Goal: Information Seeking & Learning: Find specific fact

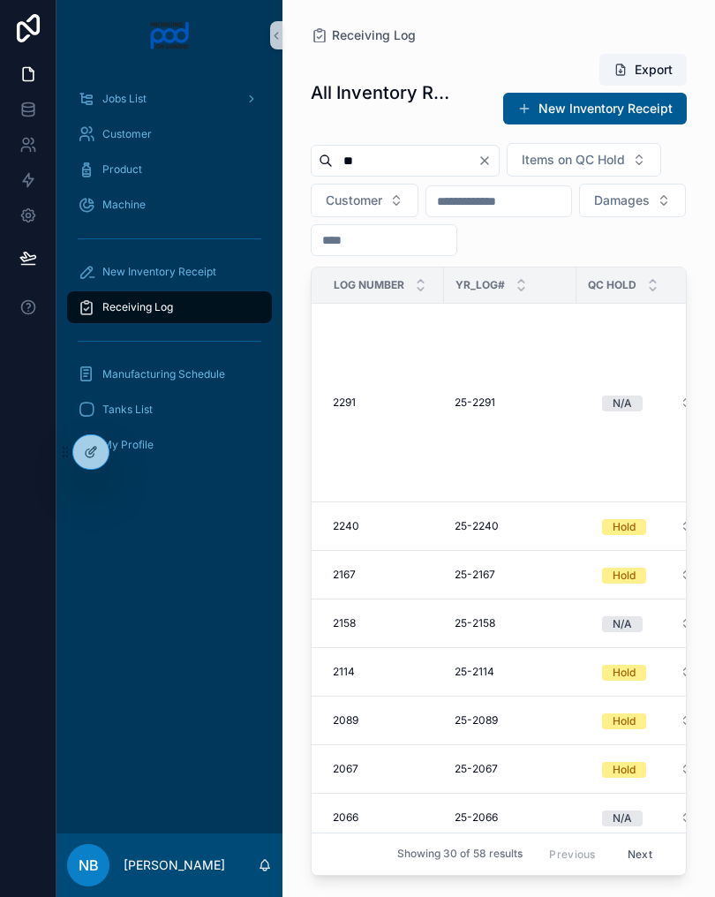
type input "*"
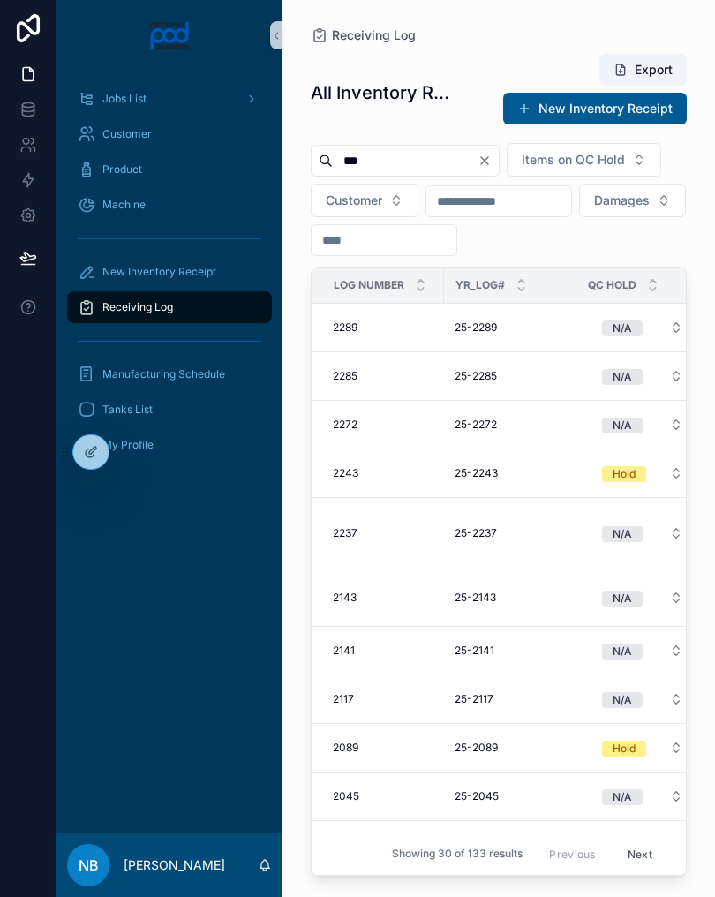
type input "****"
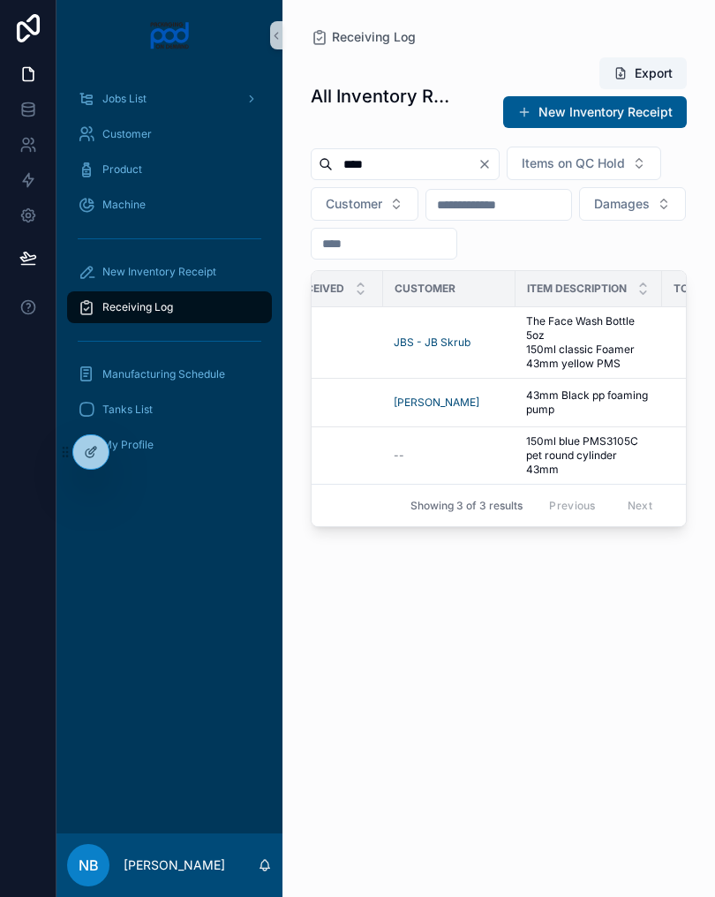
scroll to position [0, 467]
click at [602, 417] on span "43mm Black pp foaming pump" at bounding box center [579, 403] width 125 height 28
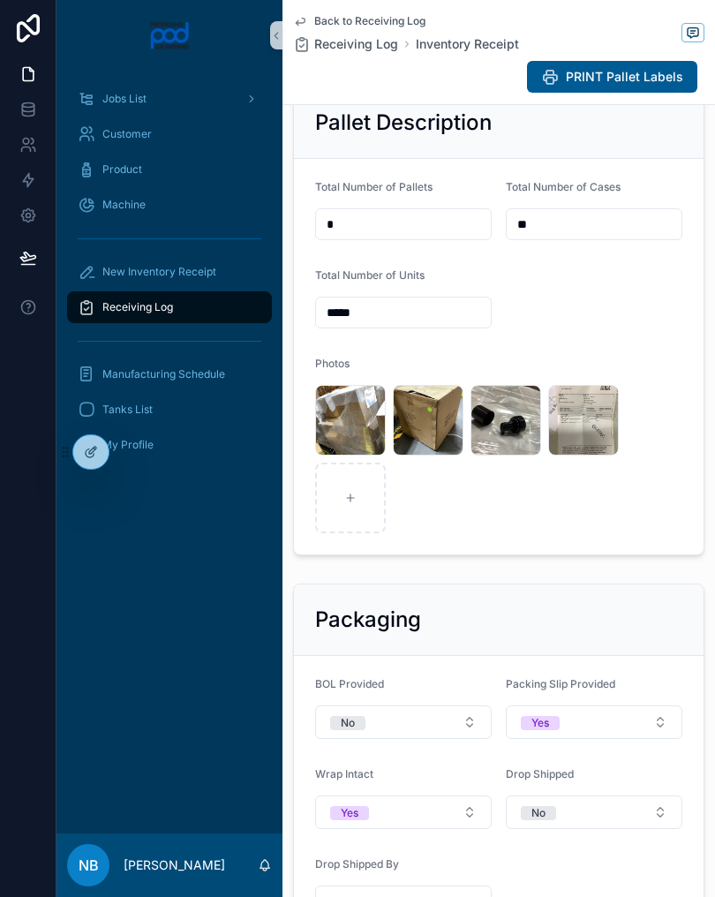
scroll to position [614, 0]
click at [0, 0] on span "image" at bounding box center [0, 0] width 0 height 0
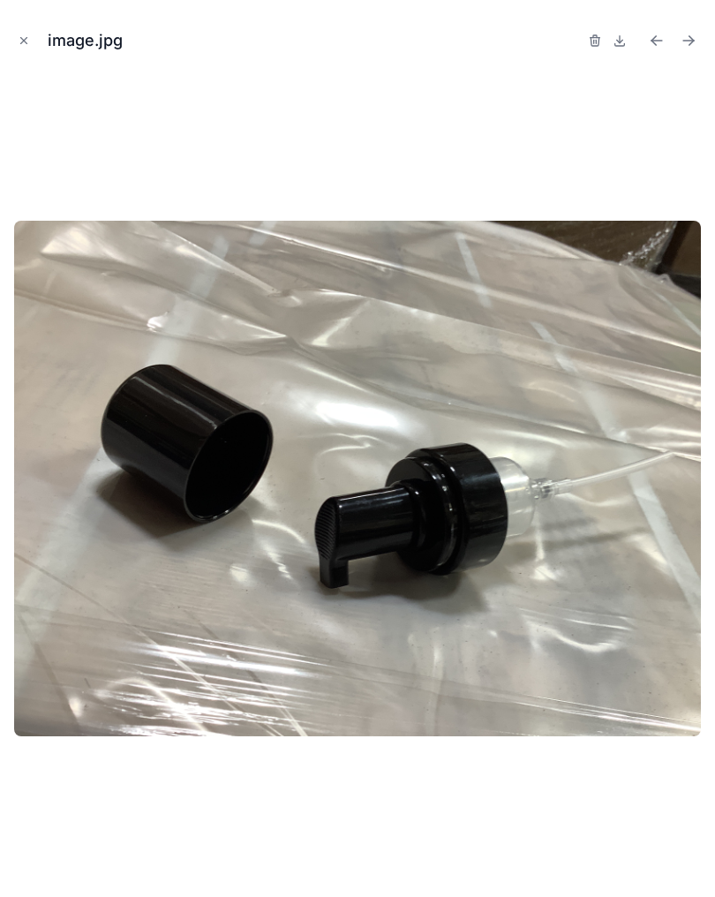
click at [33, 23] on div "image.jpg" at bounding box center [357, 40] width 687 height 53
click at [26, 49] on button "Close modal" at bounding box center [23, 40] width 19 height 19
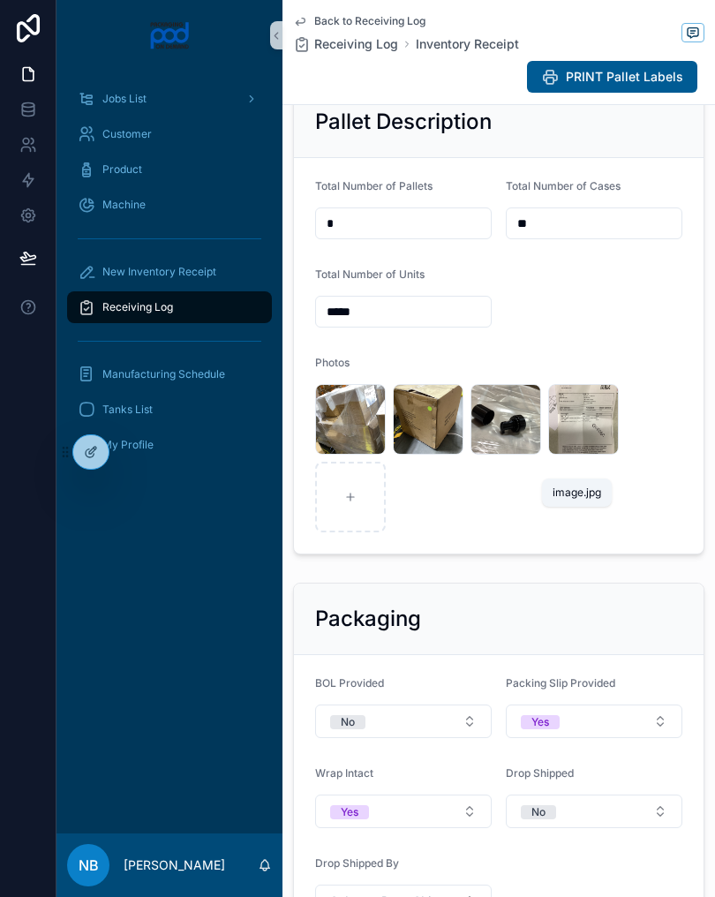
click at [577, 455] on div "image .jpg" at bounding box center [583, 419] width 71 height 71
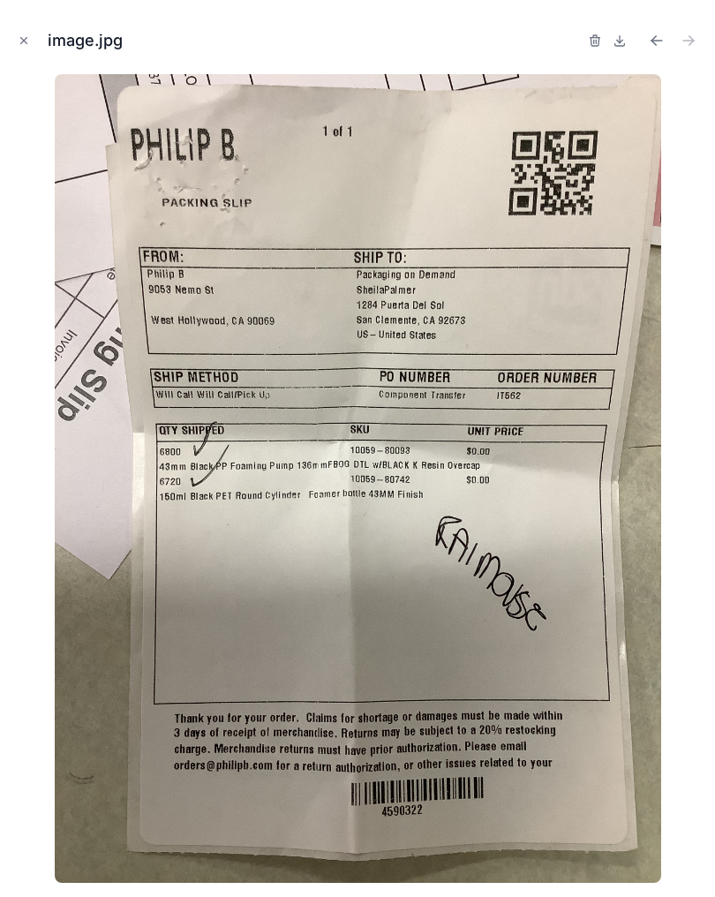
click at [13, 49] on div "image.jpg" at bounding box center [357, 448] width 715 height 897
click at [32, 42] on button "Close modal" at bounding box center [23, 40] width 19 height 19
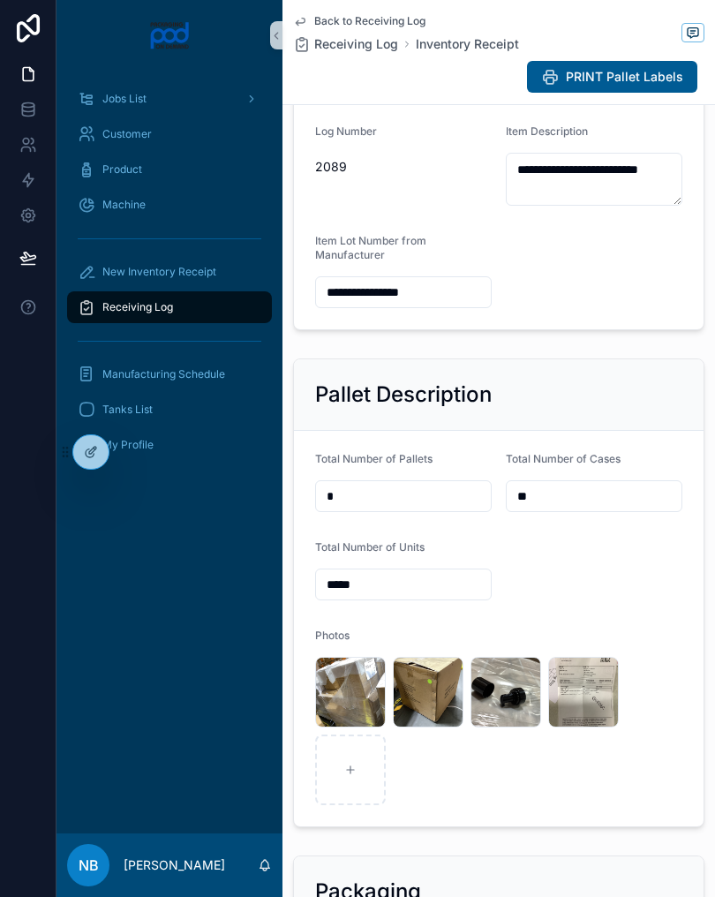
scroll to position [340, 0]
click at [0, 0] on div "image .jpg" at bounding box center [0, 0] width 0 height 0
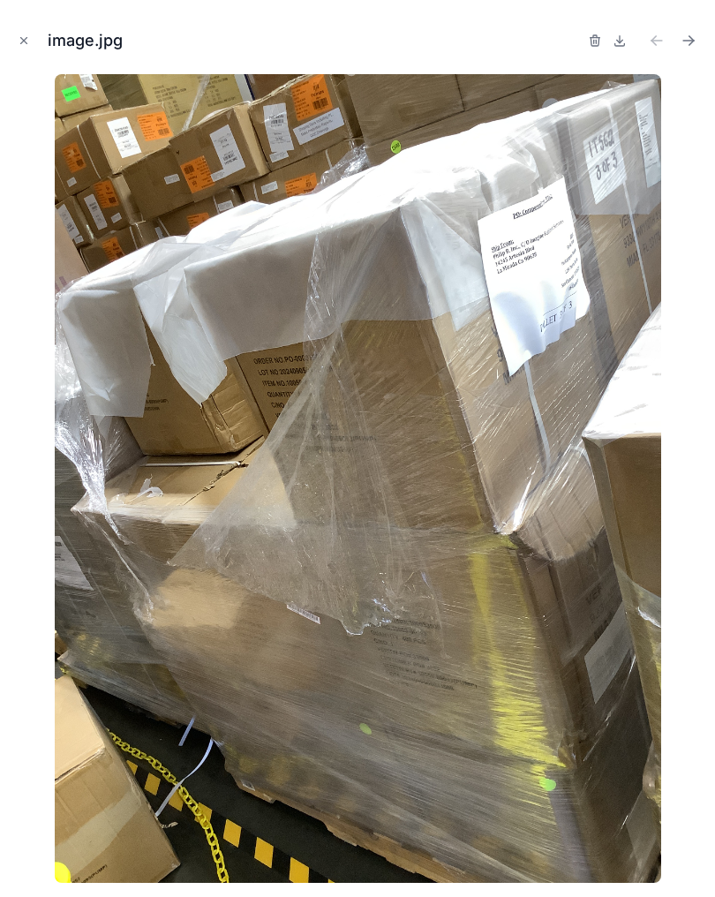
click at [25, 48] on button "Close modal" at bounding box center [23, 40] width 19 height 19
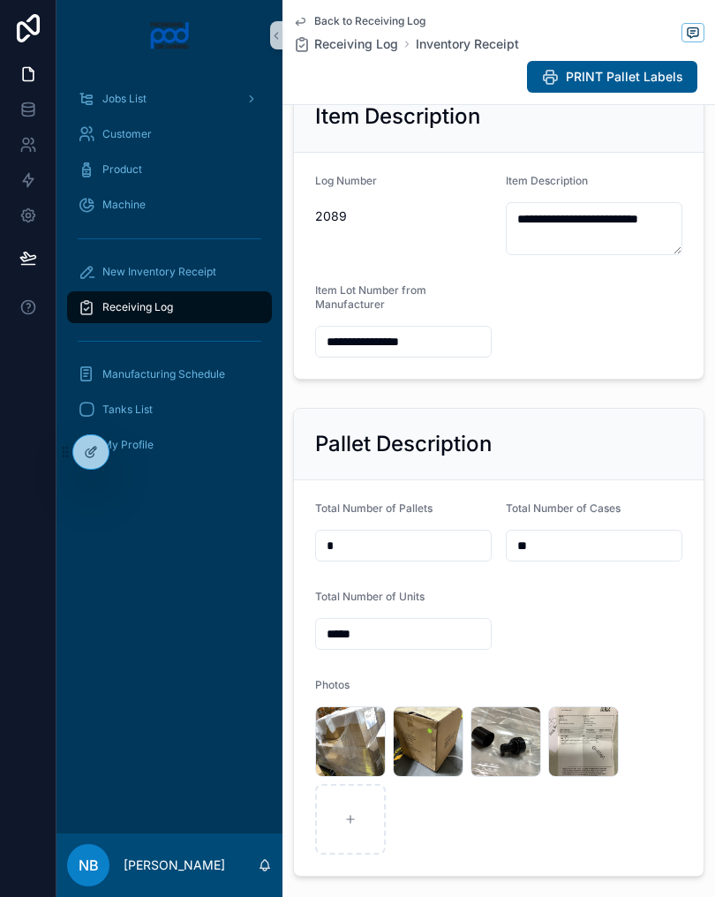
scroll to position [293, 0]
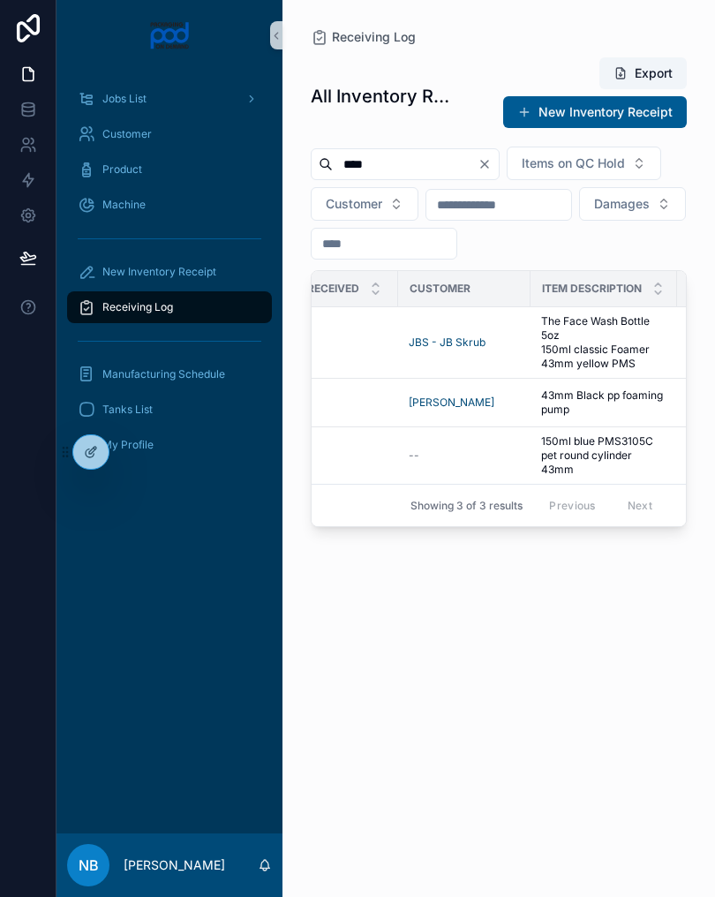
scroll to position [0, 442]
click at [550, 371] on span "The Face Wash Bottle 5oz 150ml classic Foamer 43mm yellow PMS" at bounding box center [604, 342] width 125 height 57
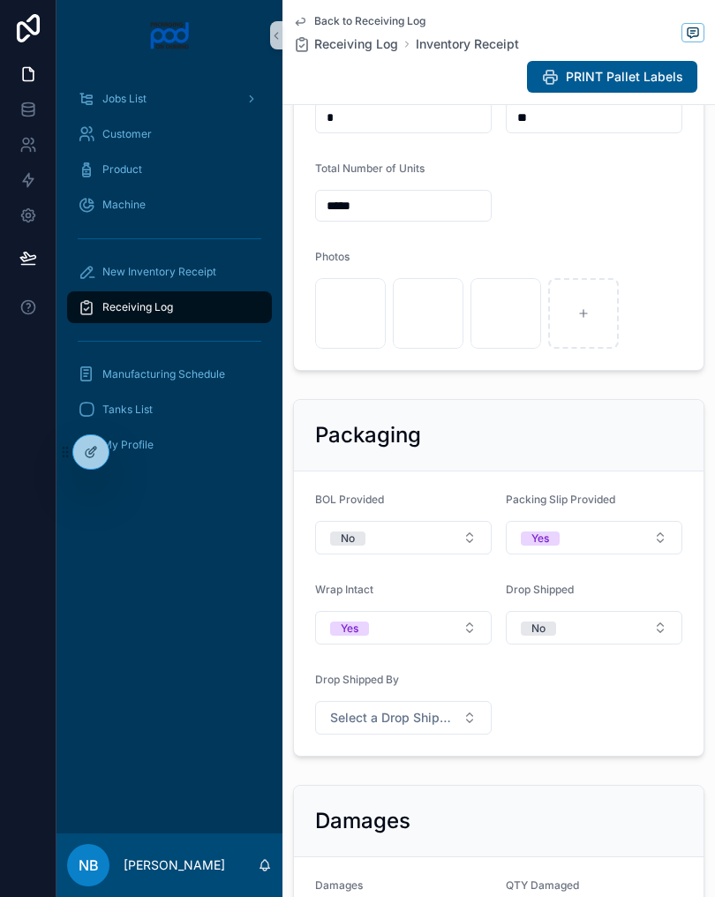
scroll to position [756, 0]
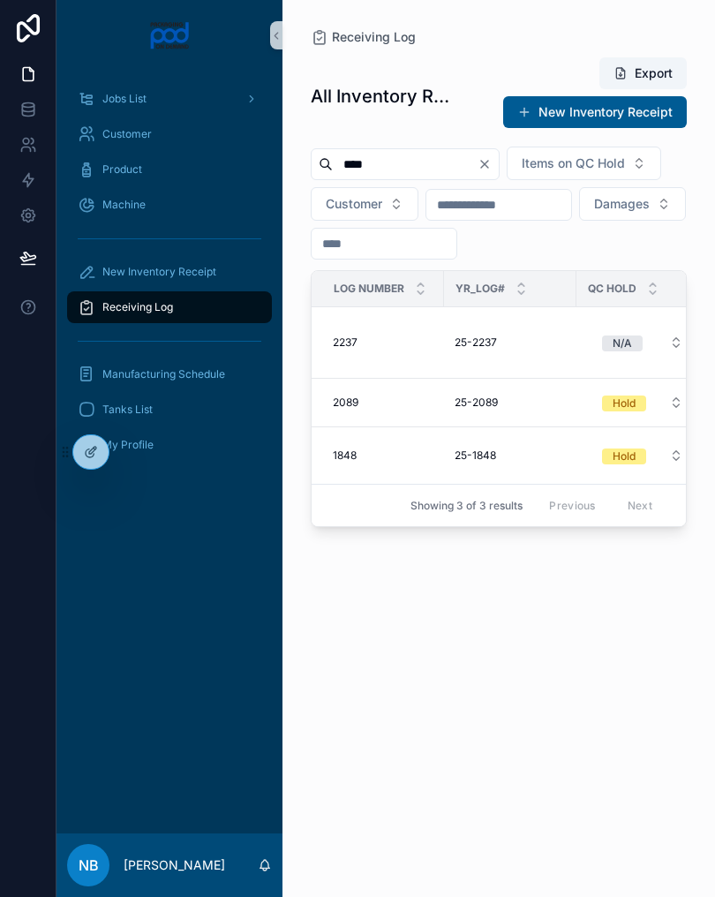
click at [420, 167] on input "****" at bounding box center [405, 164] width 145 height 25
type input "*"
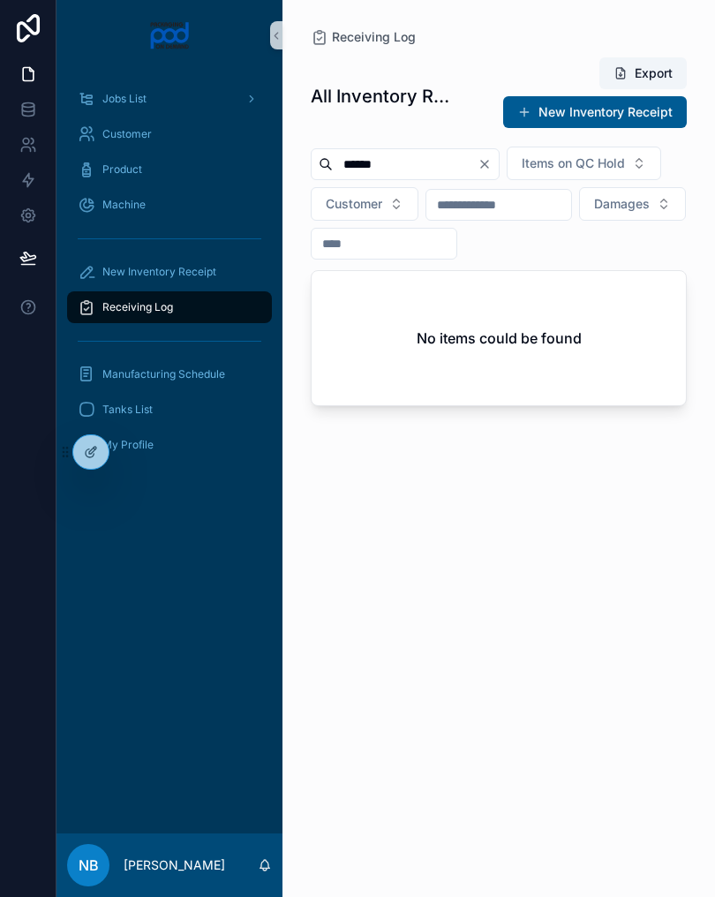
type input "****"
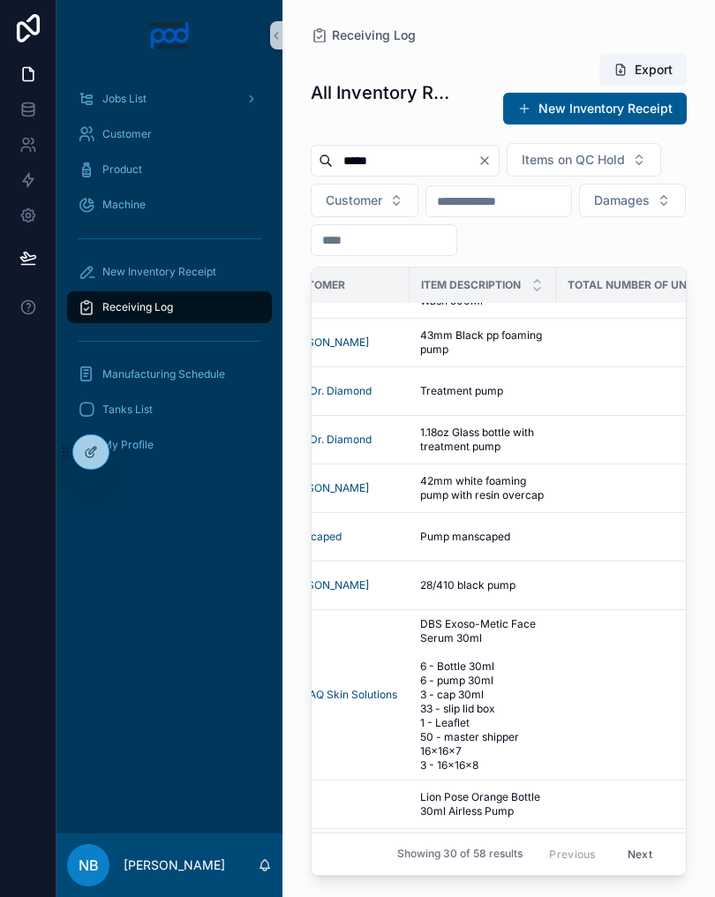
scroll to position [377, 579]
click at [567, 496] on span "6,000" at bounding box center [647, 489] width 160 height 14
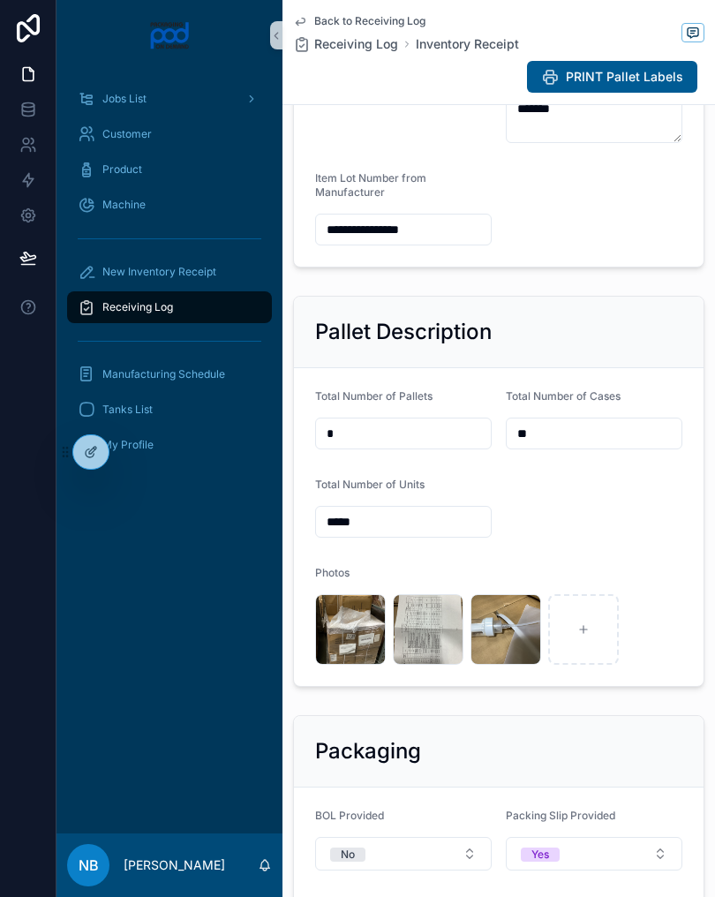
scroll to position [420, 0]
click at [0, 0] on span ".jpg" at bounding box center [0, 0] width 0 height 0
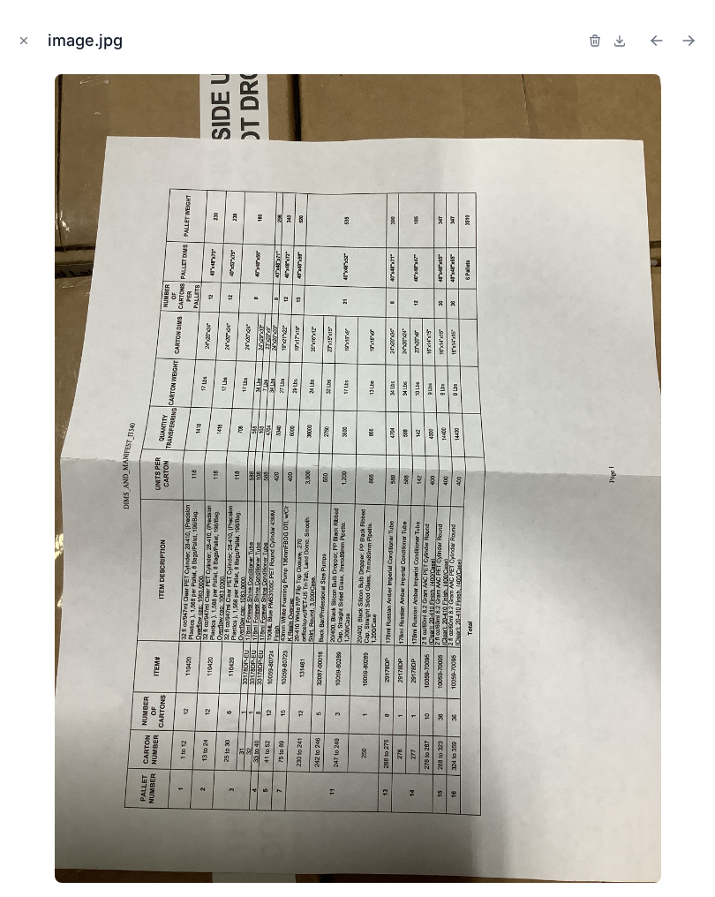
click at [23, 43] on icon "Close modal" at bounding box center [24, 40] width 12 height 12
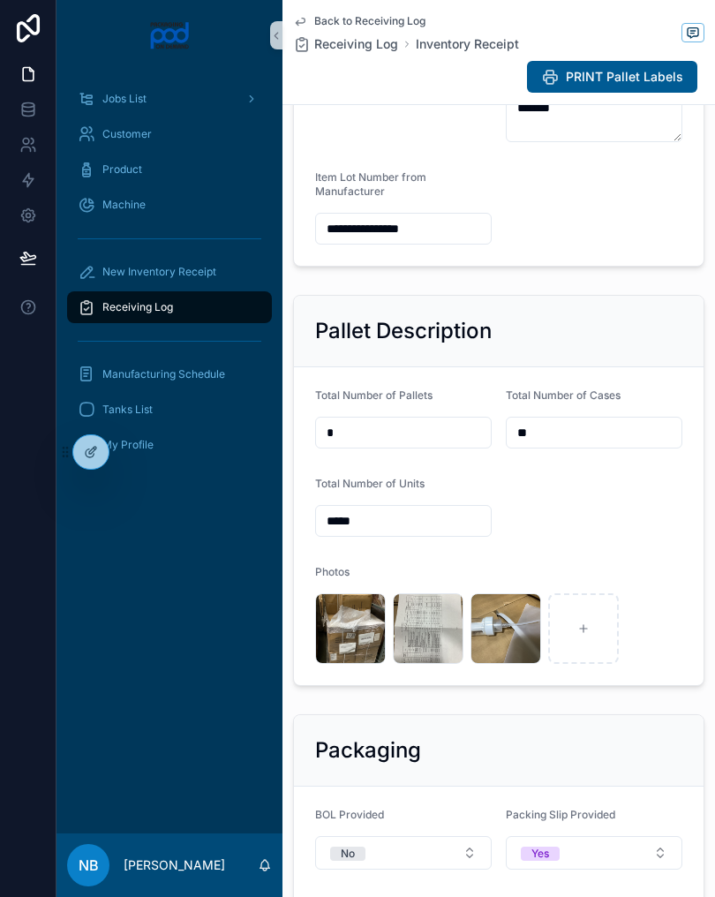
click at [364, 664] on div "image .jpg" at bounding box center [350, 628] width 71 height 71
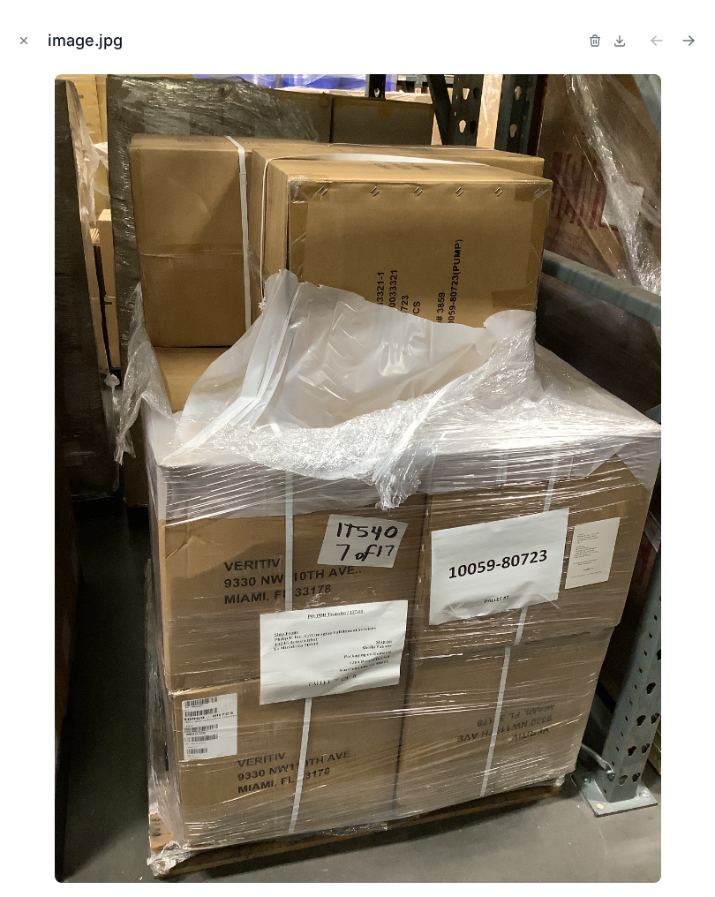
click at [21, 48] on button "Close modal" at bounding box center [23, 40] width 19 height 19
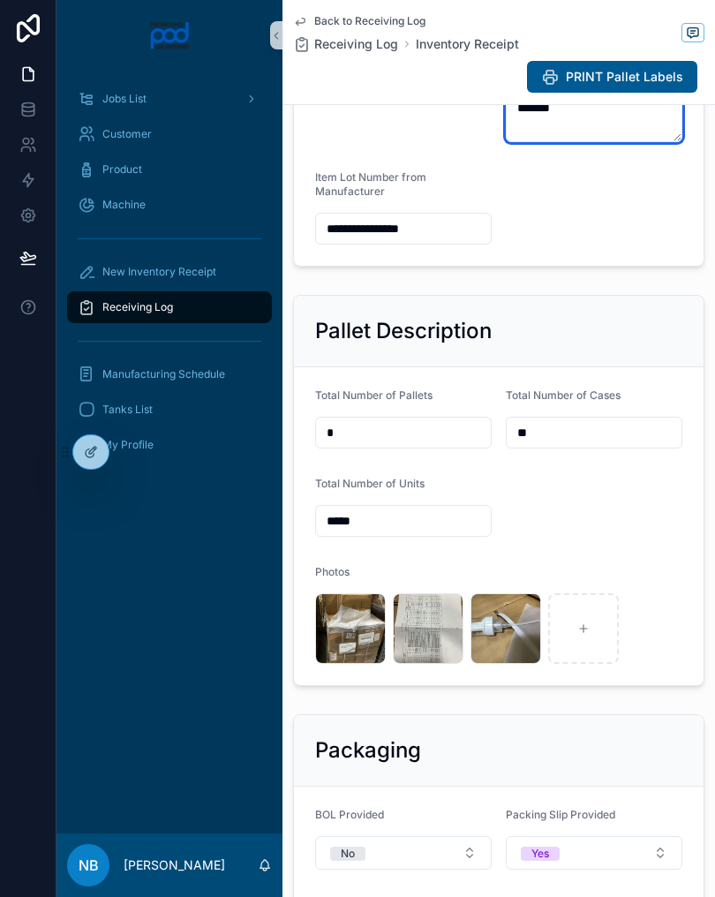
click at [536, 119] on textarea "**********" at bounding box center [594, 107] width 177 height 69
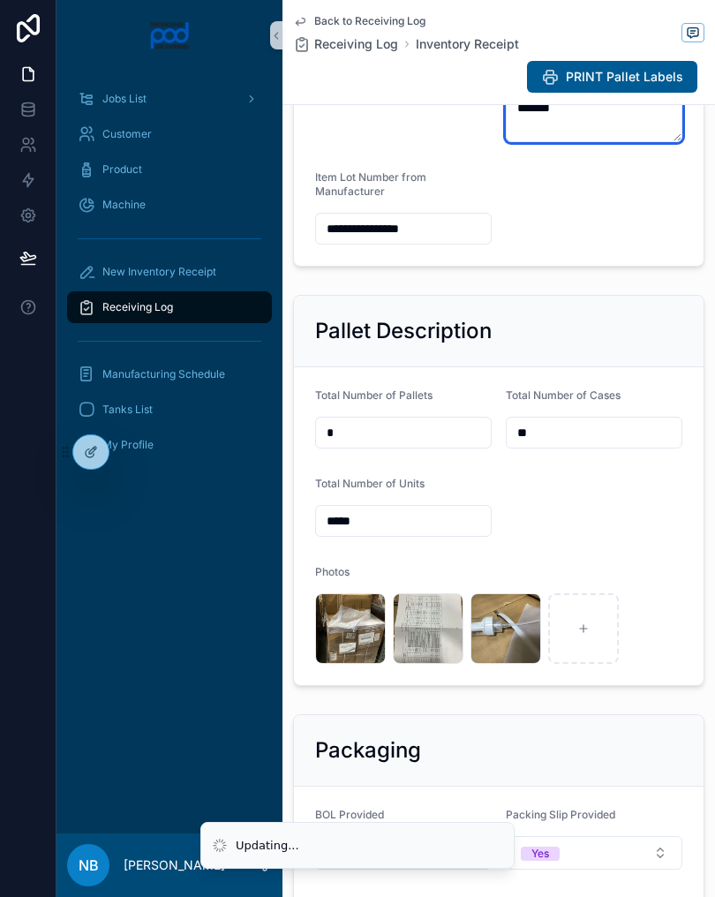
type textarea "**********"
click at [630, 345] on div "Pallet Description" at bounding box center [498, 331] width 367 height 28
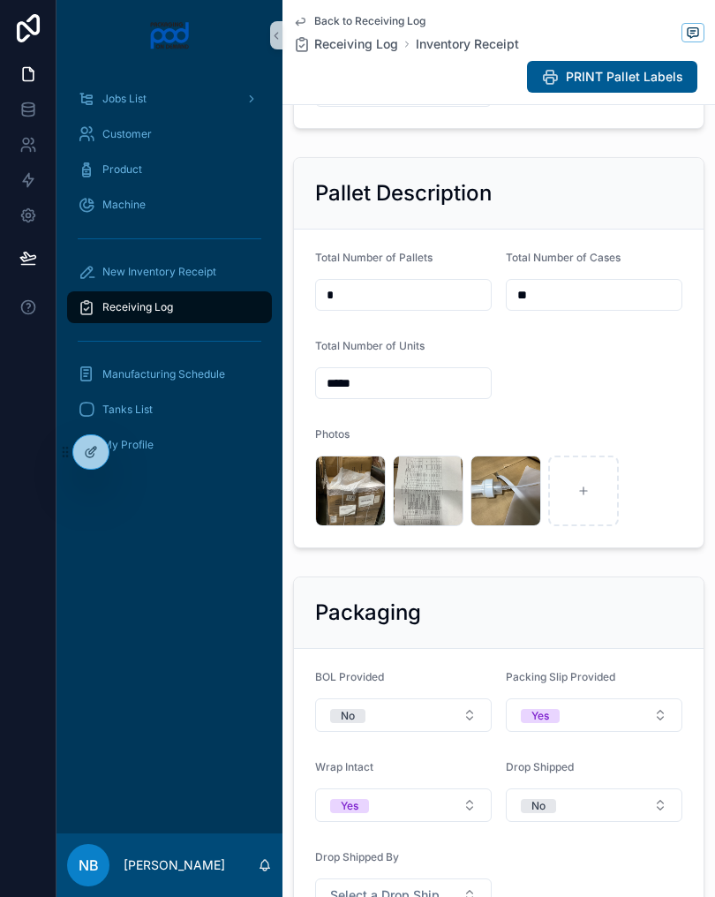
scroll to position [570, 0]
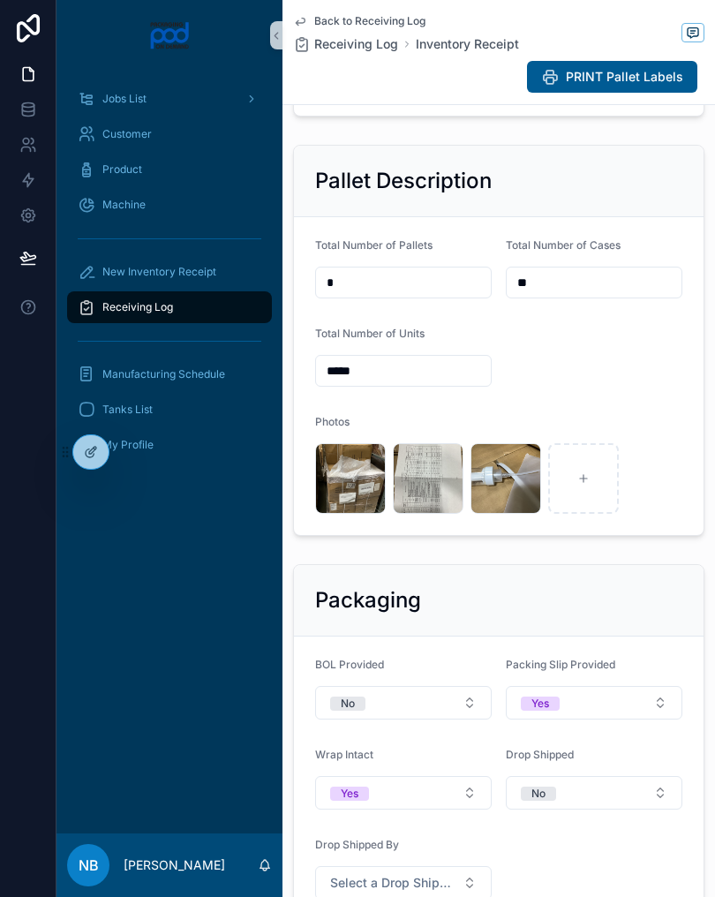
click at [0, 0] on span ".jpg" at bounding box center [0, 0] width 0 height 0
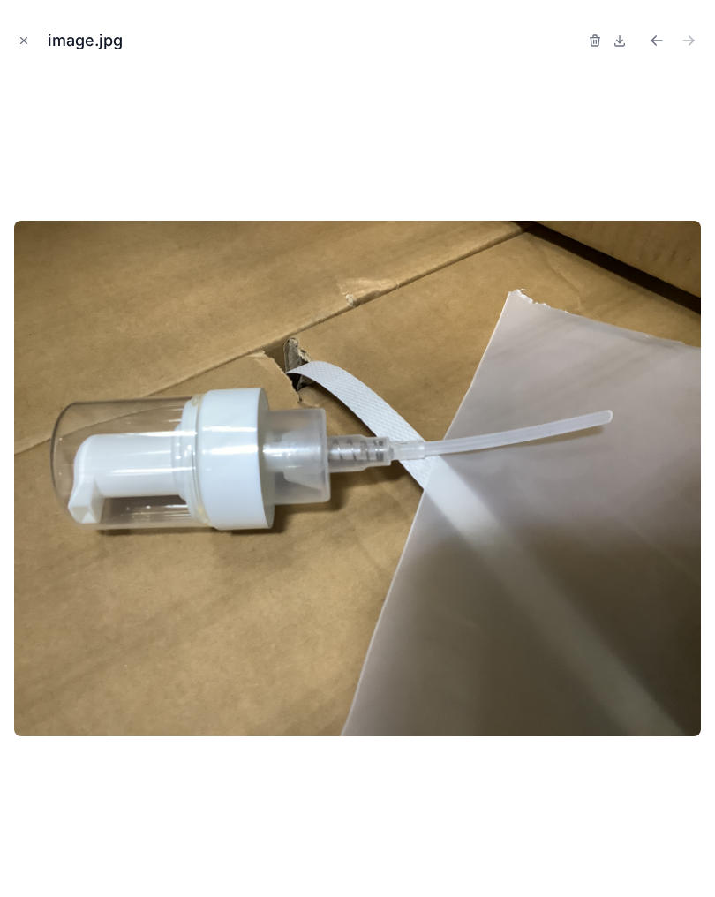
click at [20, 34] on icon "Close modal" at bounding box center [24, 40] width 12 height 12
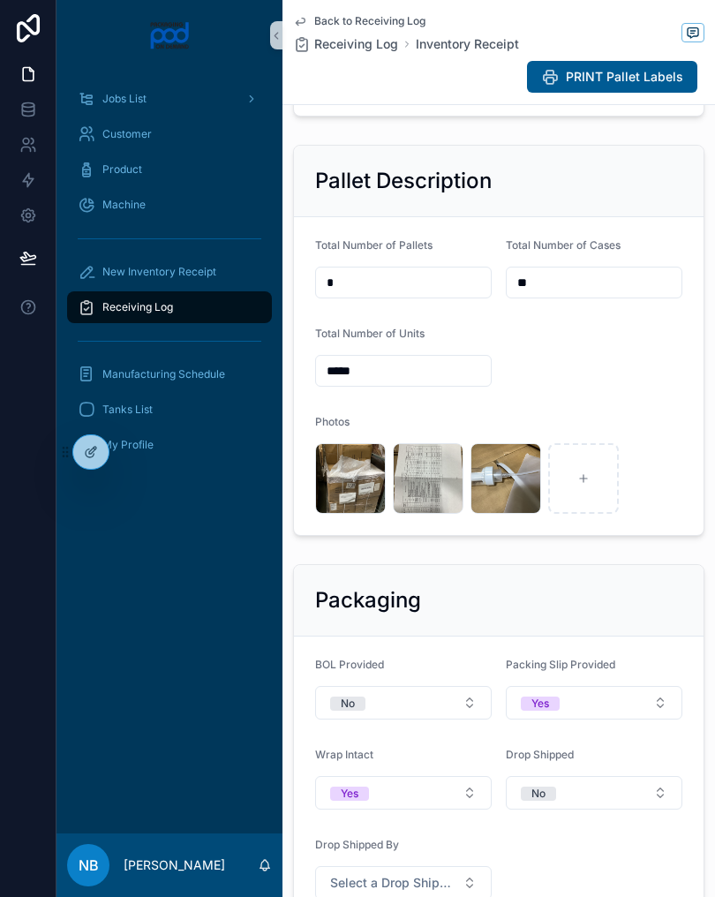
click at [368, 512] on div "image .jpg" at bounding box center [350, 478] width 71 height 71
